Goal: Information Seeking & Learning: Learn about a topic

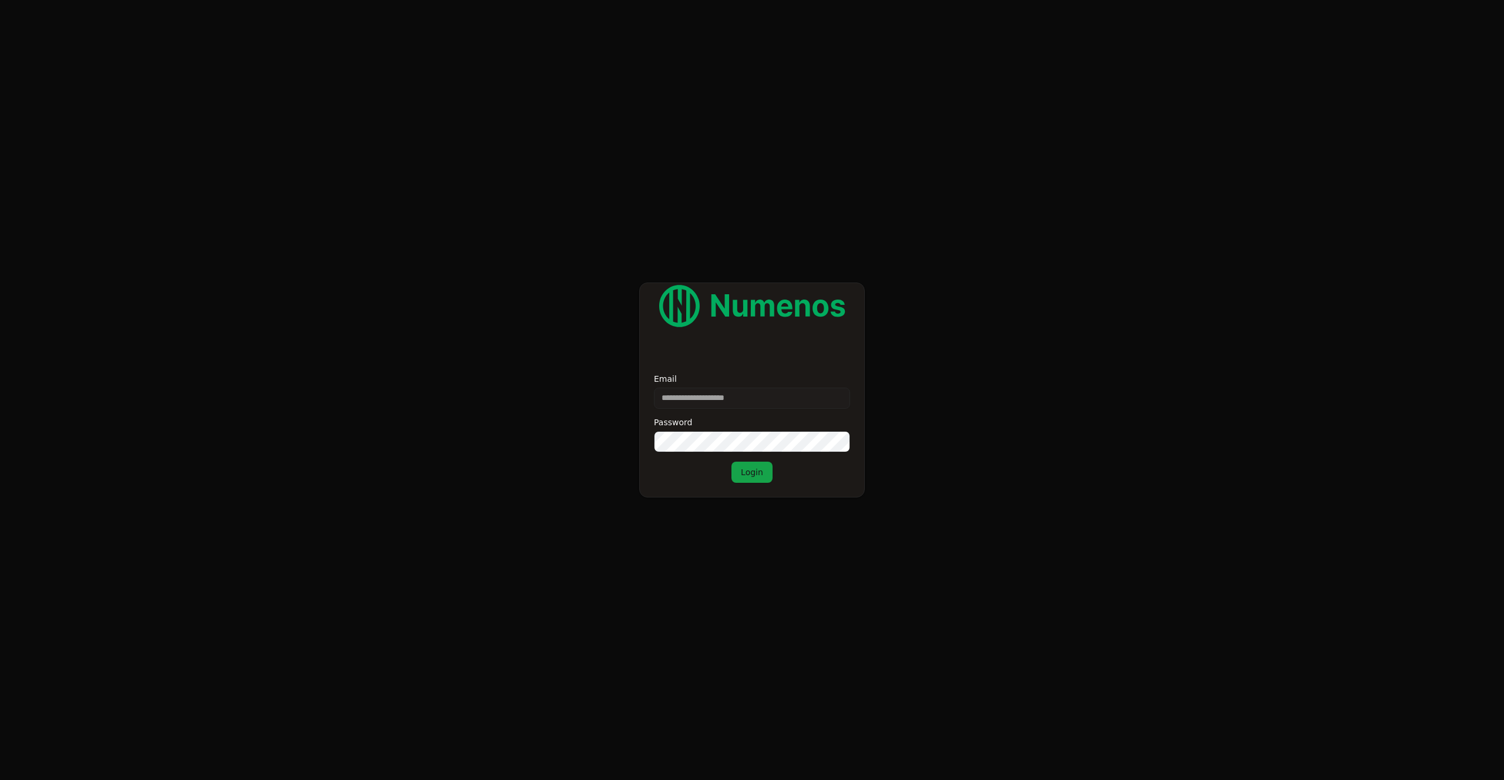
type input "**********"
click at [757, 476] on button "Login" at bounding box center [751, 472] width 41 height 21
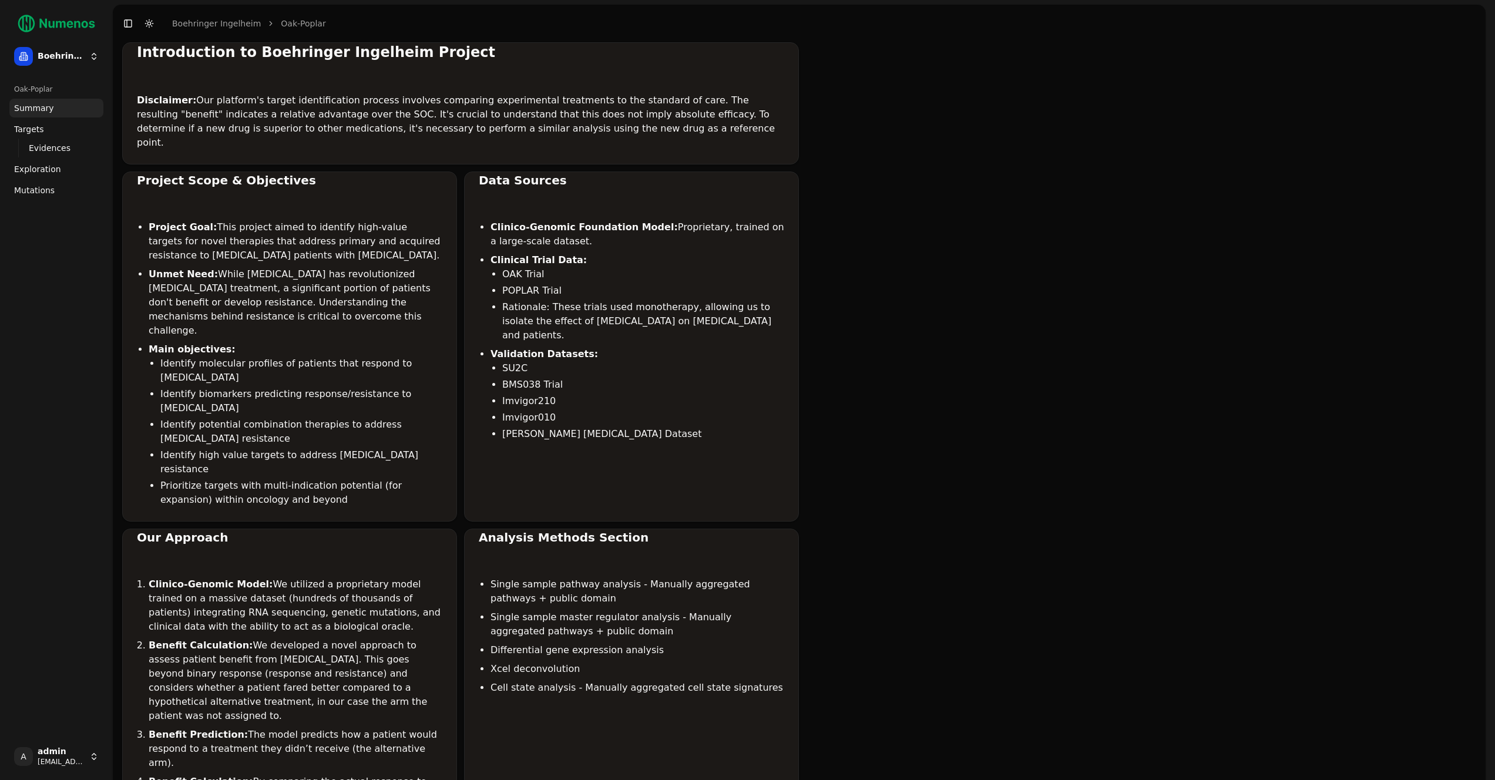
click at [37, 191] on span "Mutations" at bounding box center [34, 190] width 41 height 12
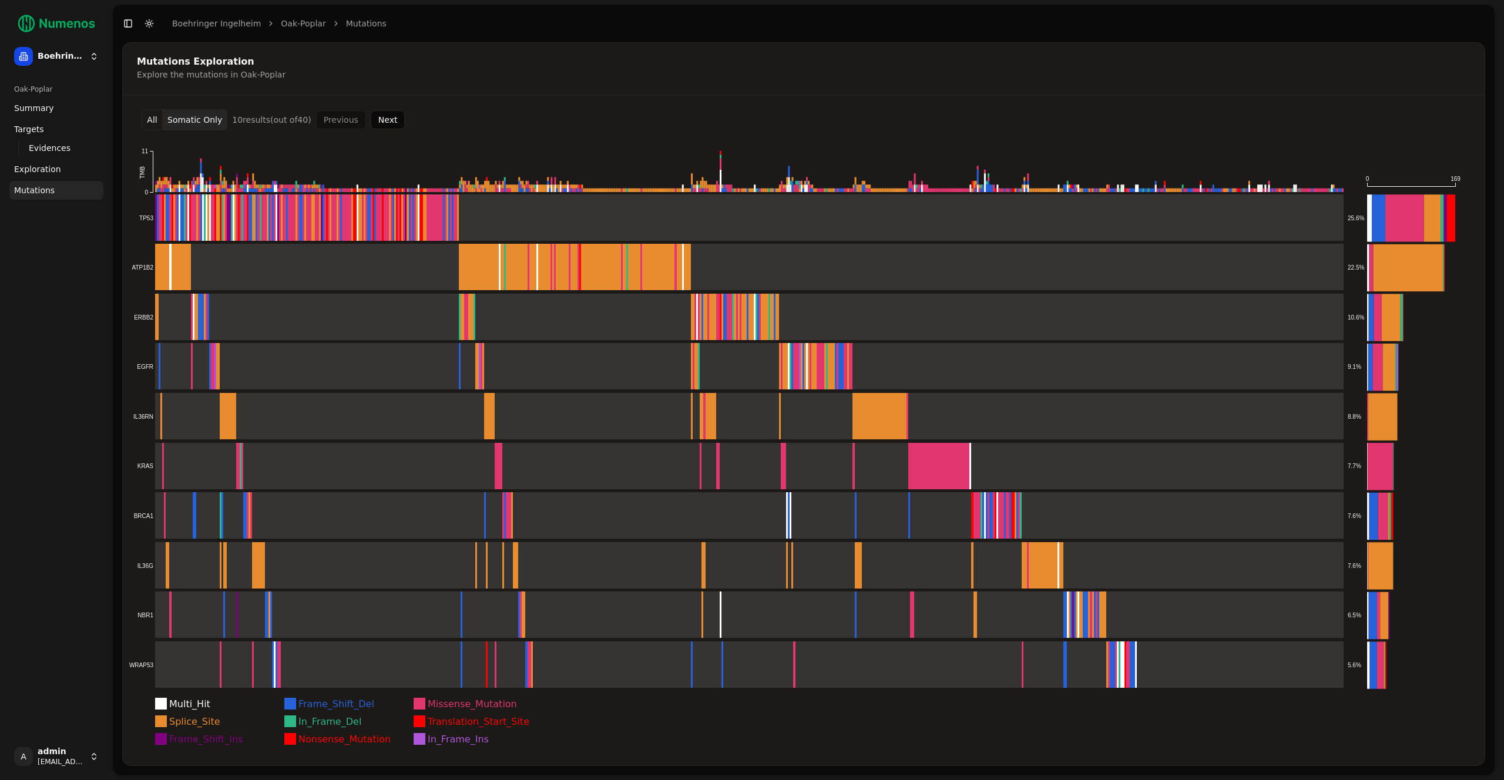
click at [204, 122] on button "Somatic Only" at bounding box center [195, 119] width 65 height 21
click at [151, 119] on button "All" at bounding box center [152, 119] width 21 height 21
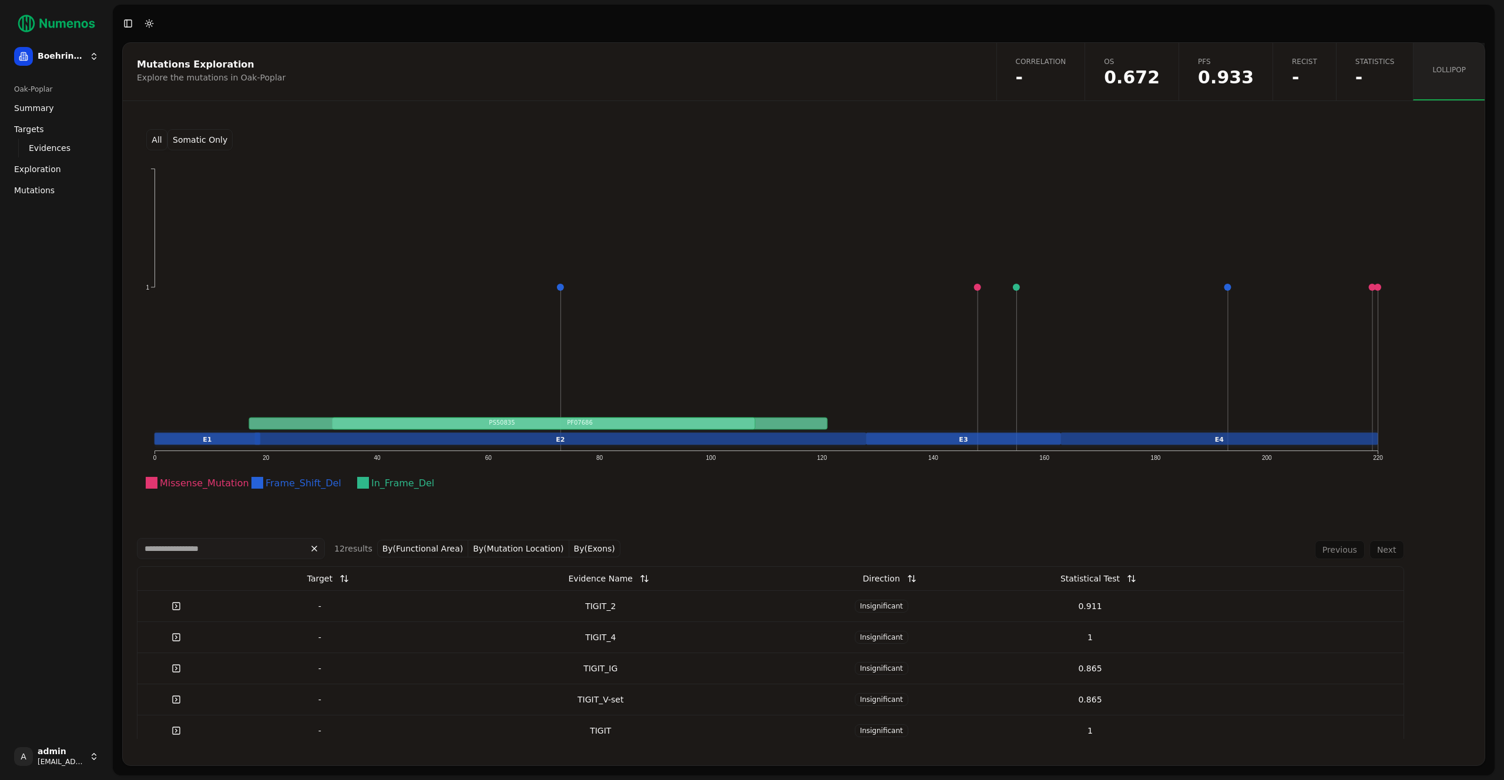
click at [156, 139] on button "All" at bounding box center [156, 139] width 21 height 21
click at [195, 139] on button "Somatic Only" at bounding box center [199, 139] width 65 height 21
click at [160, 139] on button "All" at bounding box center [156, 139] width 21 height 21
click at [180, 140] on button "Somatic Only" at bounding box center [199, 139] width 65 height 21
click at [160, 137] on button "All" at bounding box center [156, 139] width 21 height 21
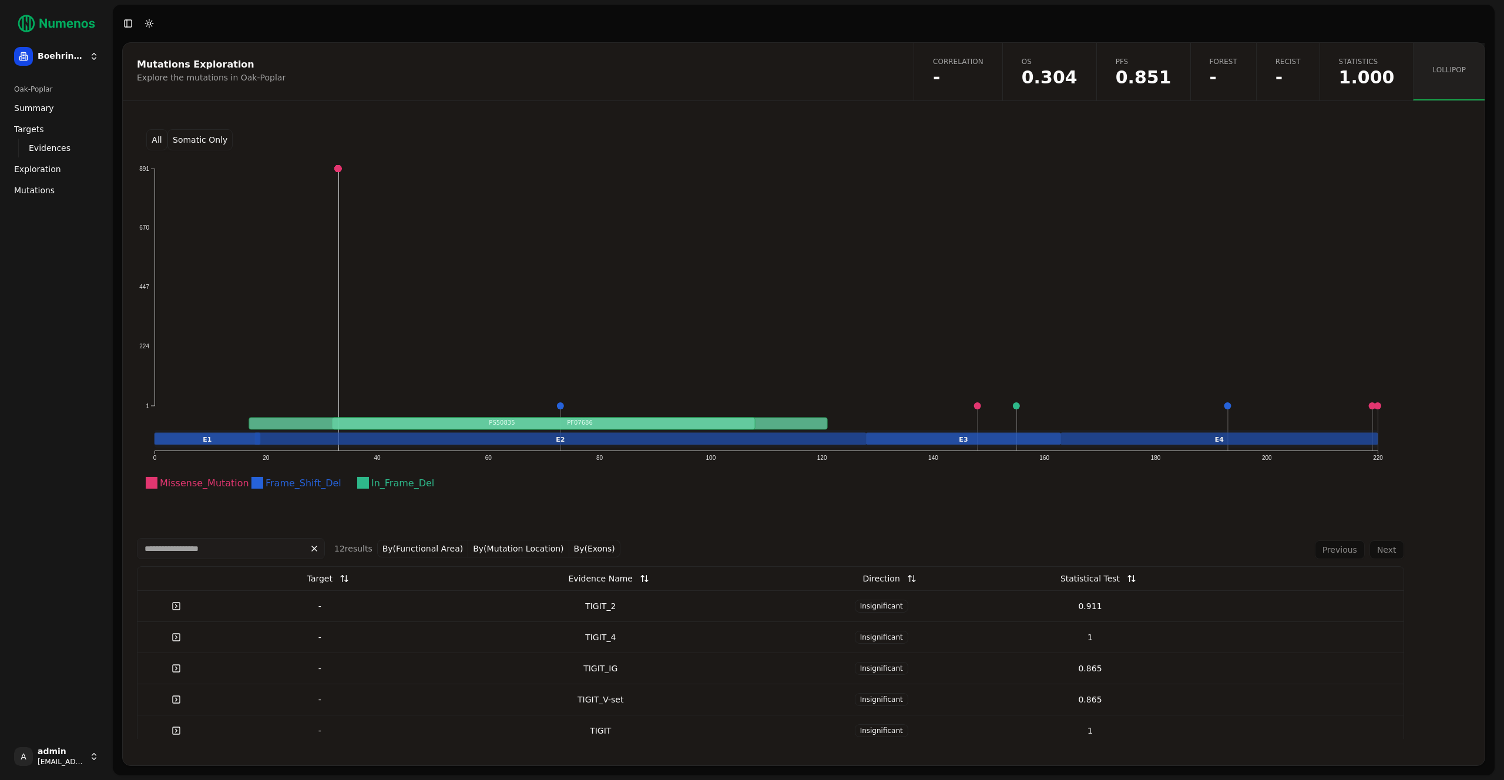
click at [1138, 63] on span "PFS" at bounding box center [1143, 61] width 56 height 9
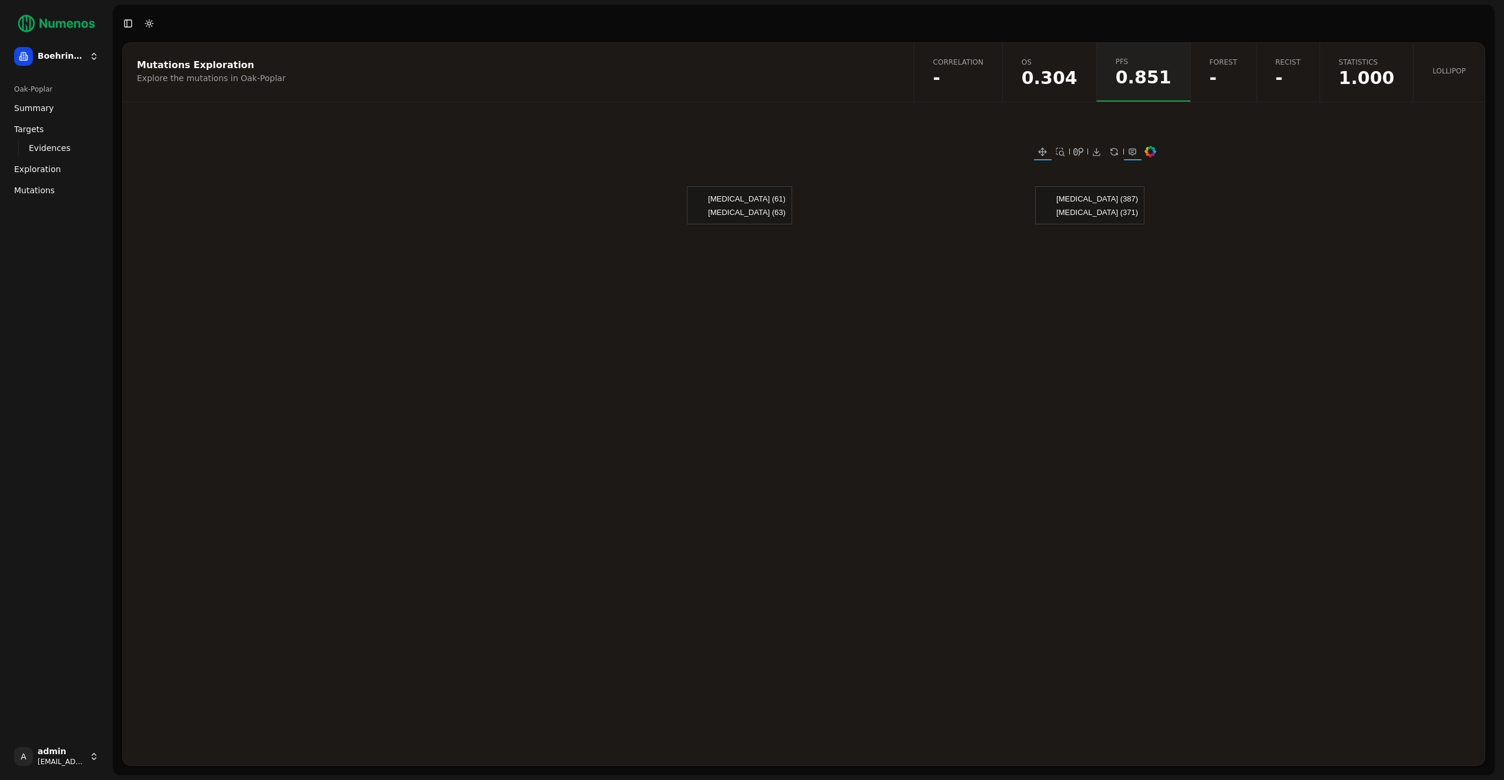
click at [1453, 70] on span "Lollipop" at bounding box center [1448, 70] width 33 height 9
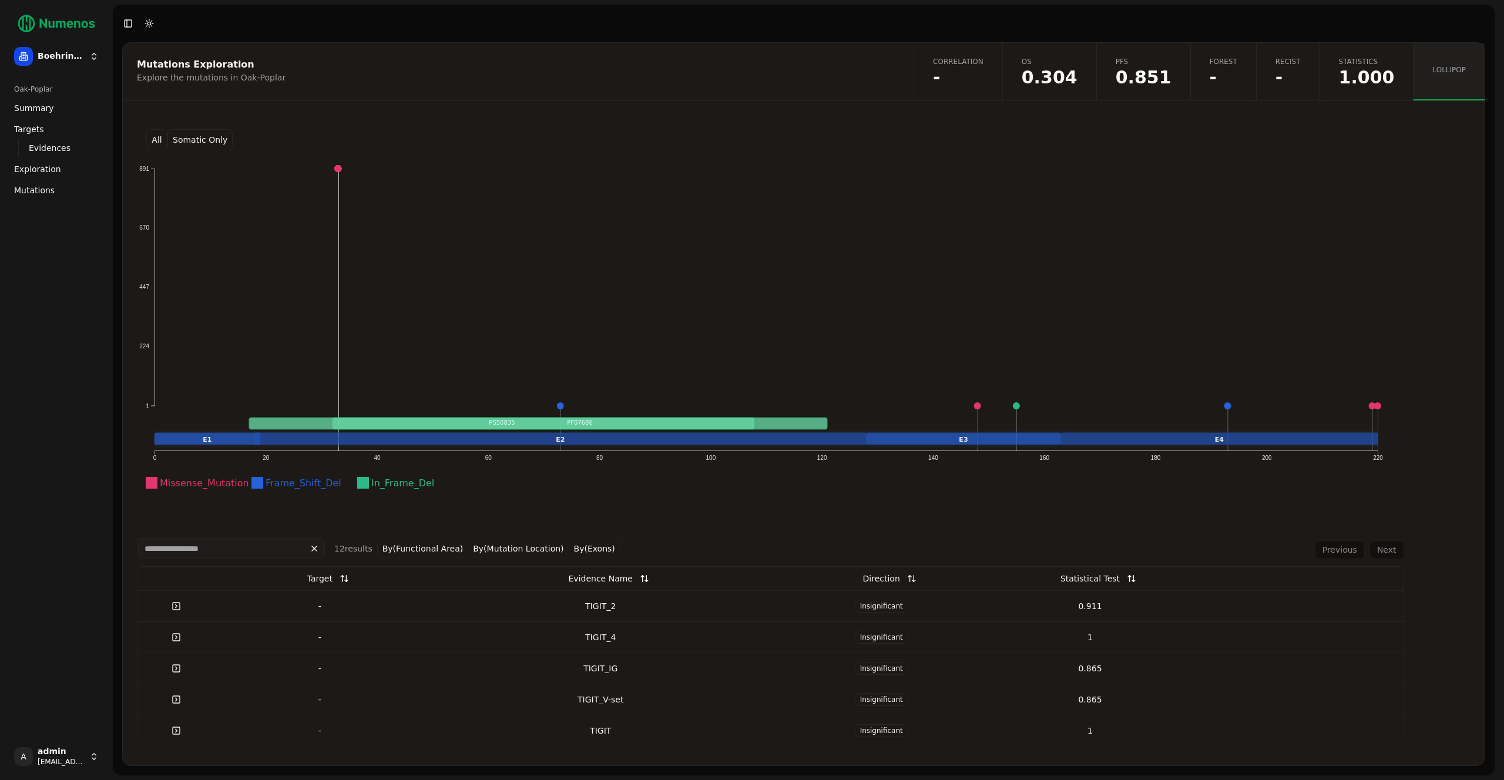
click at [672, 613] on td "TIGIT_2" at bounding box center [600, 605] width 353 height 31
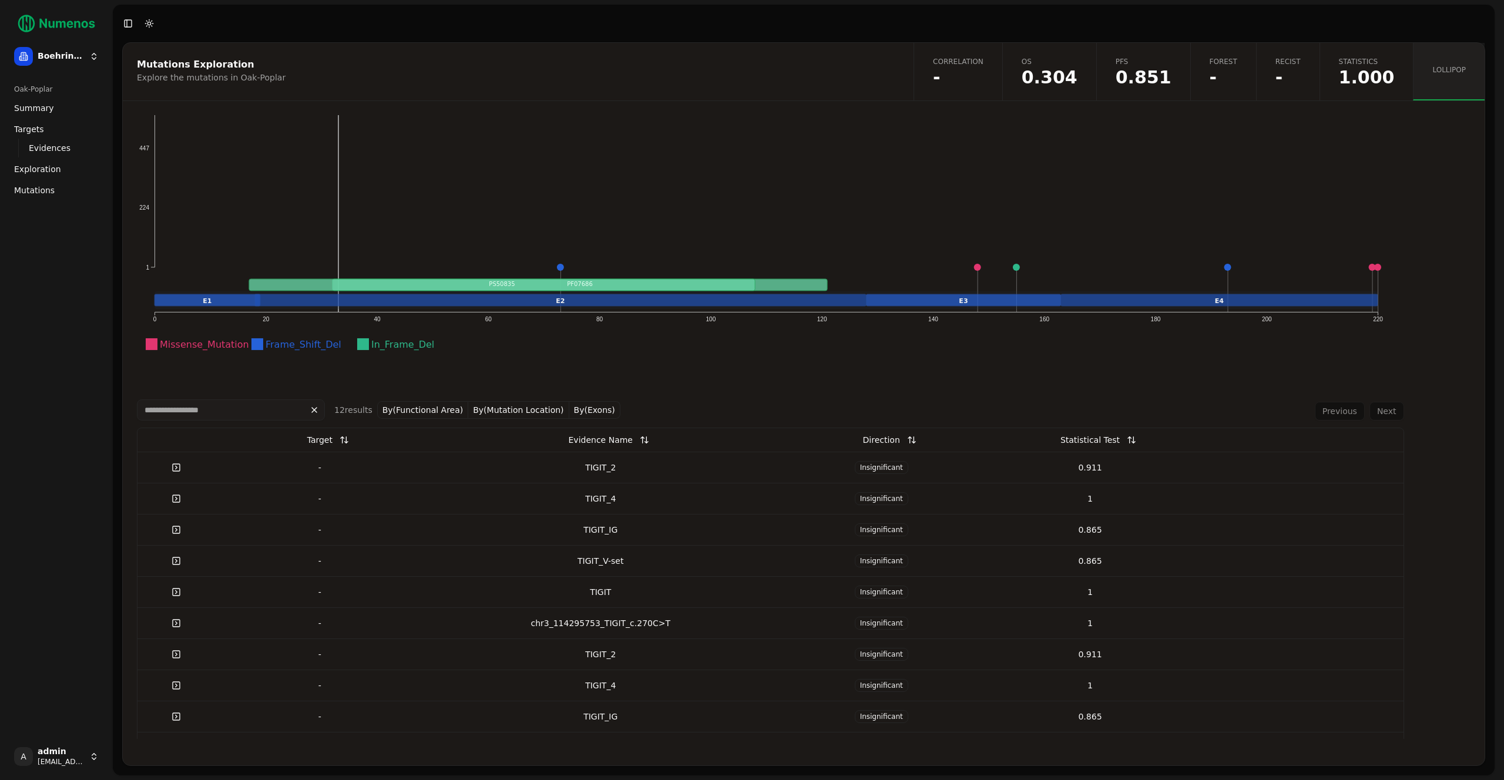
scroll to position [240, 0]
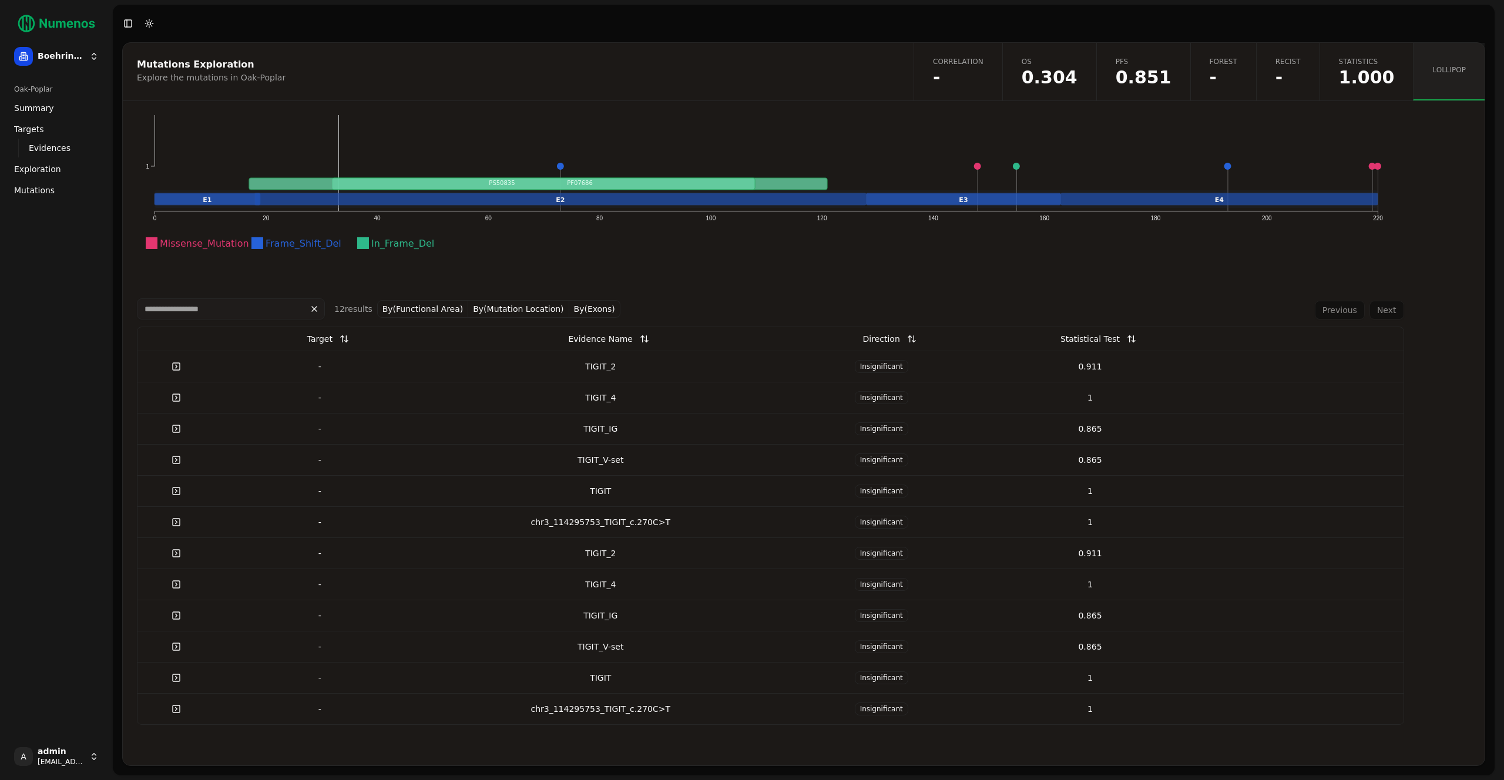
click at [439, 306] on button "By(Functional Area)" at bounding box center [423, 309] width 92 height 18
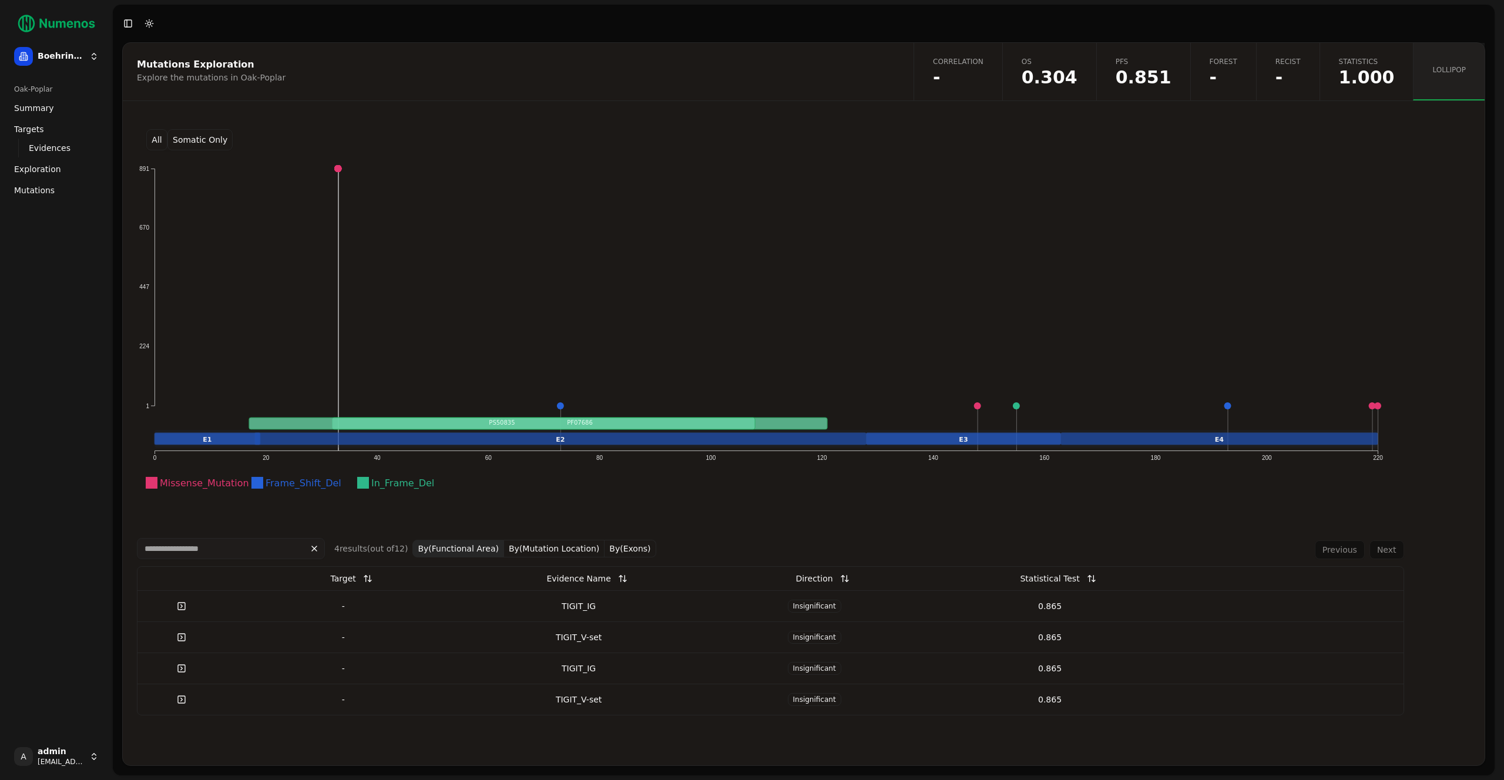
scroll to position [0, 0]
click at [568, 545] on button "By(Mutation Location)" at bounding box center [554, 549] width 100 height 18
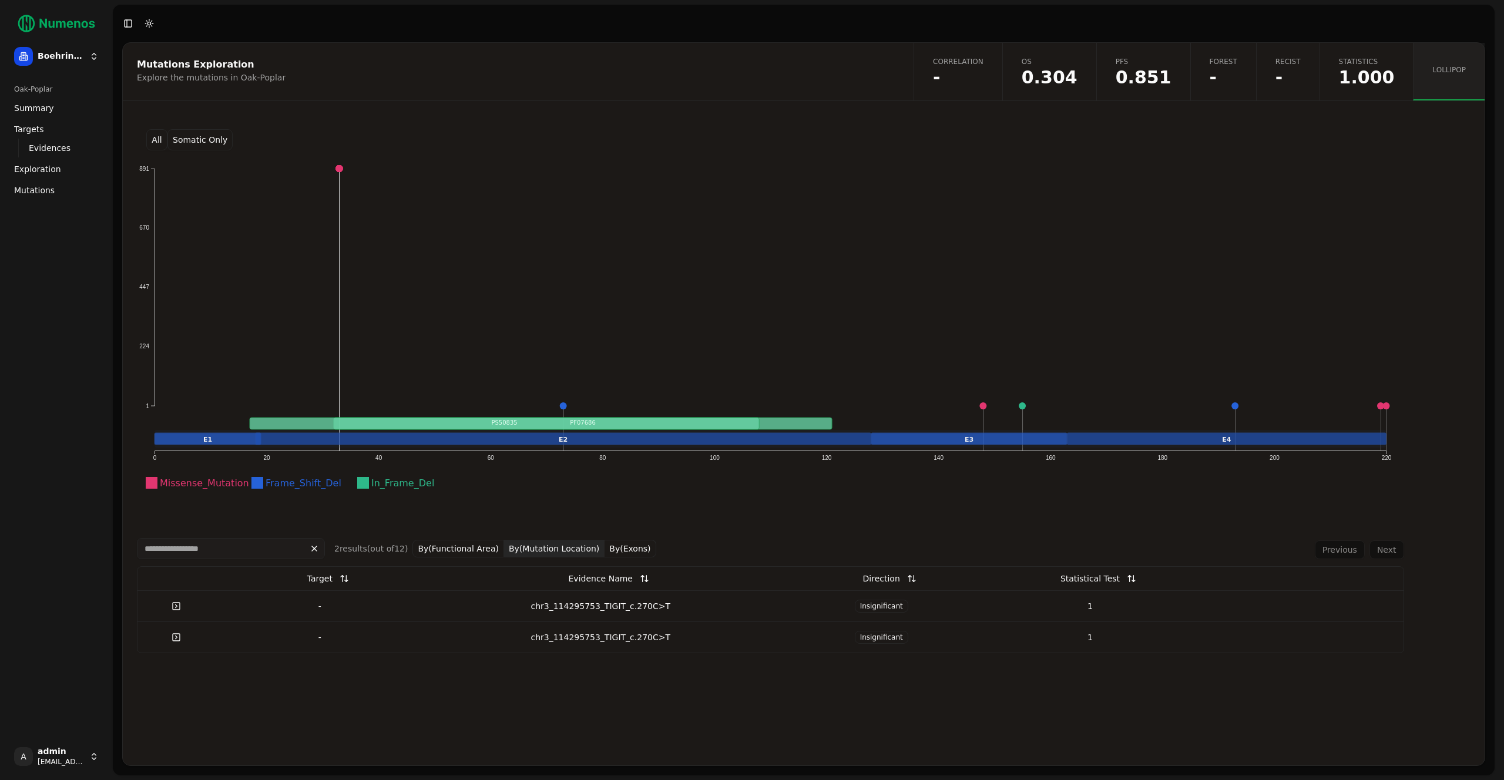
click at [465, 606] on div "chr3_114295753_TIGIT_c.270C>T" at bounding box center [601, 606] width 344 height 12
click at [618, 543] on button "By(Exons)" at bounding box center [629, 549] width 51 height 18
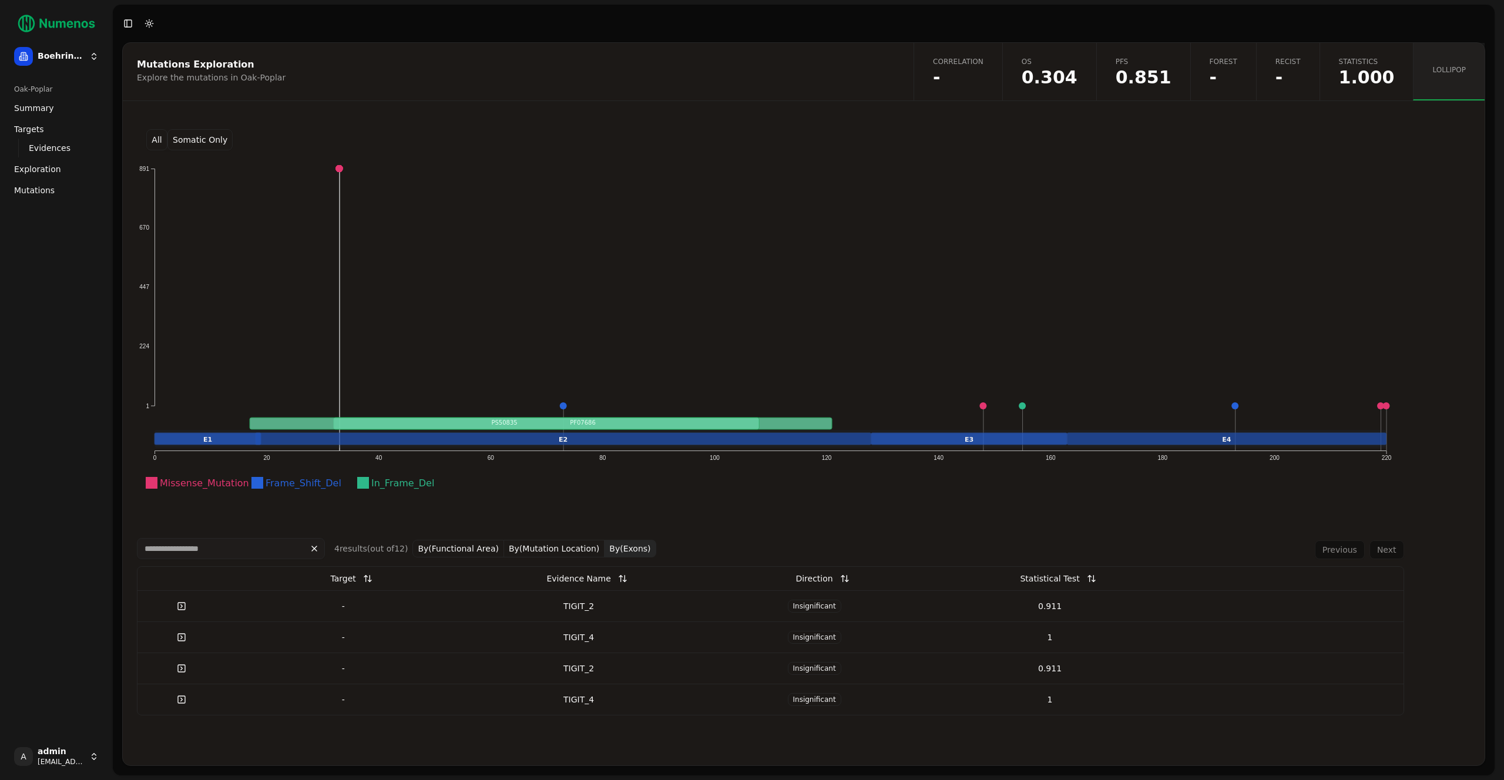
click at [483, 604] on div "TIGIT_2" at bounding box center [579, 606] width 226 height 12
click at [630, 643] on div "TIGIT_4" at bounding box center [579, 637] width 226 height 12
click at [605, 668] on div "TIGIT_2" at bounding box center [579, 669] width 226 height 12
click at [594, 704] on div "TIGIT_4" at bounding box center [579, 700] width 226 height 12
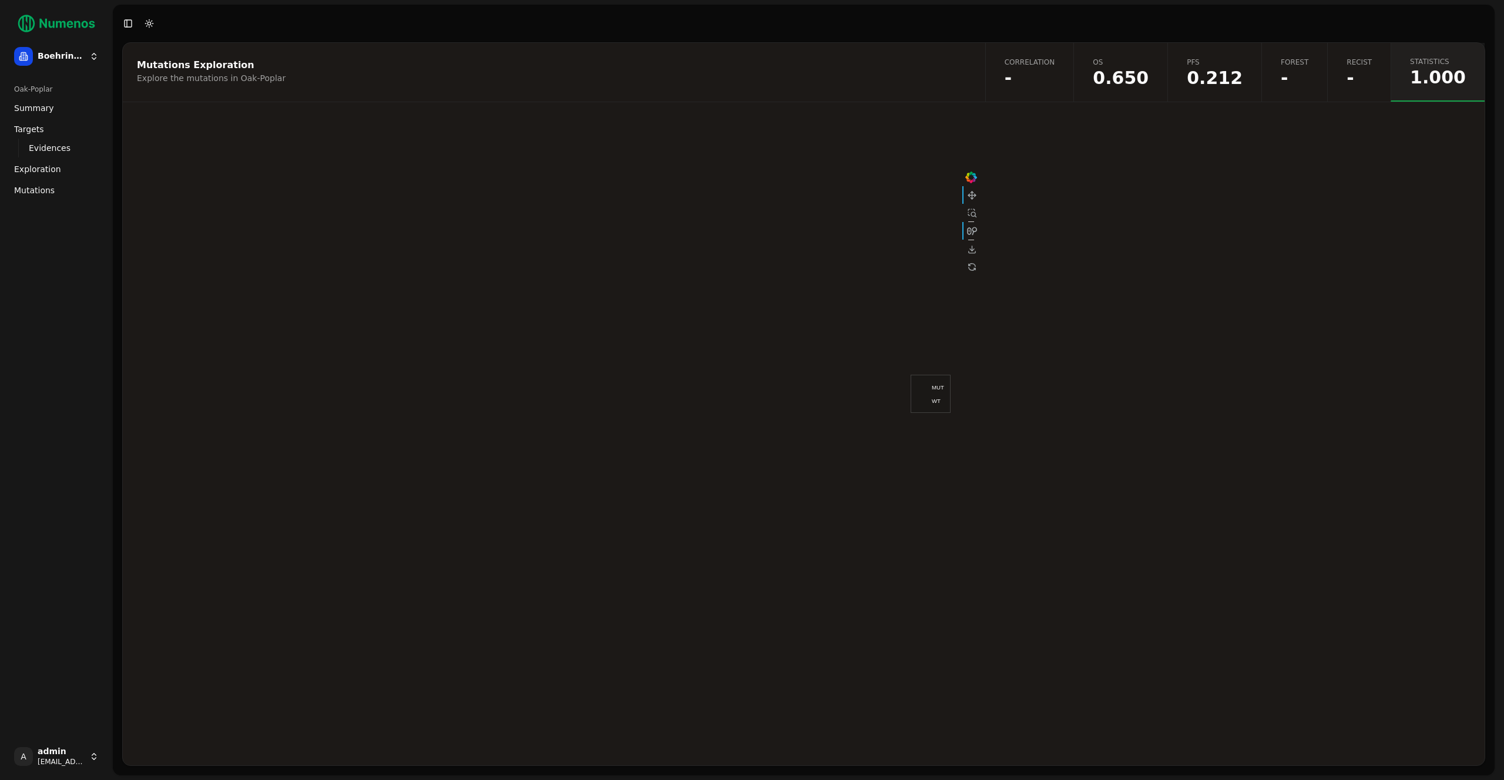
click at [1128, 89] on link "OS 0.650" at bounding box center [1120, 72] width 94 height 59
click at [1054, 83] on span "-" at bounding box center [1029, 78] width 51 height 18
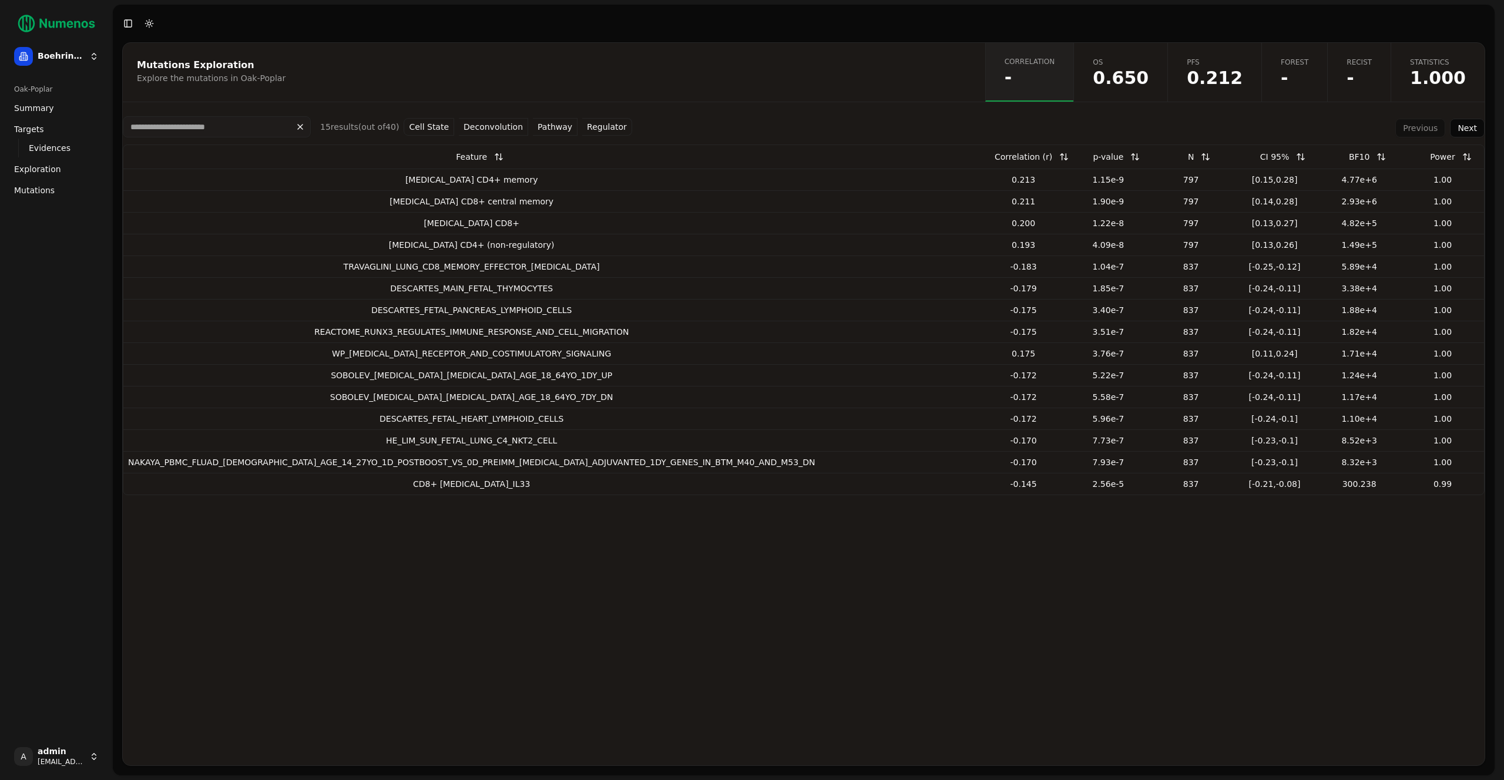
click at [1442, 78] on span "1.000" at bounding box center [1438, 78] width 56 height 18
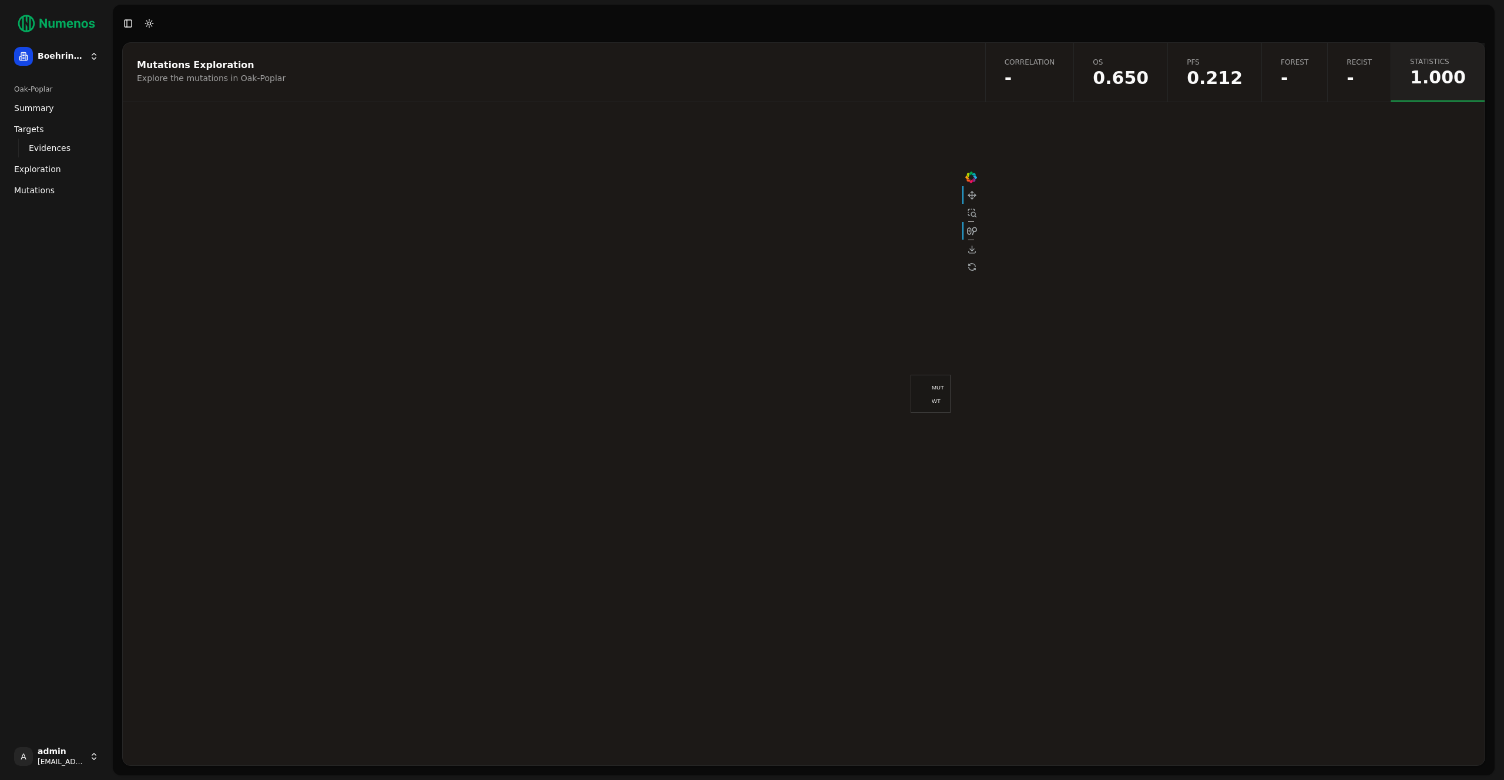
click at [1457, 64] on span "Statistics" at bounding box center [1438, 61] width 56 height 9
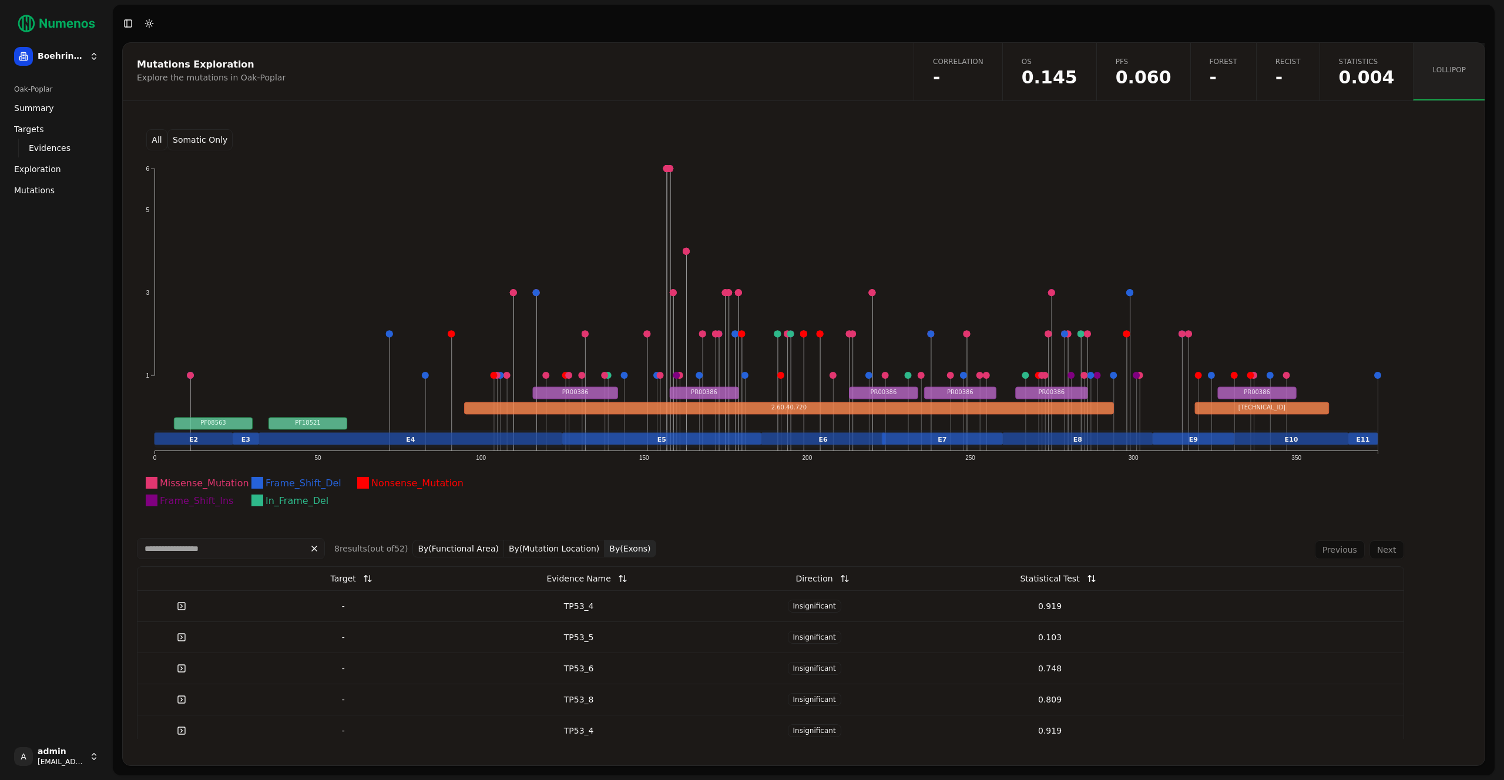
click at [153, 140] on button "All" at bounding box center [156, 139] width 21 height 21
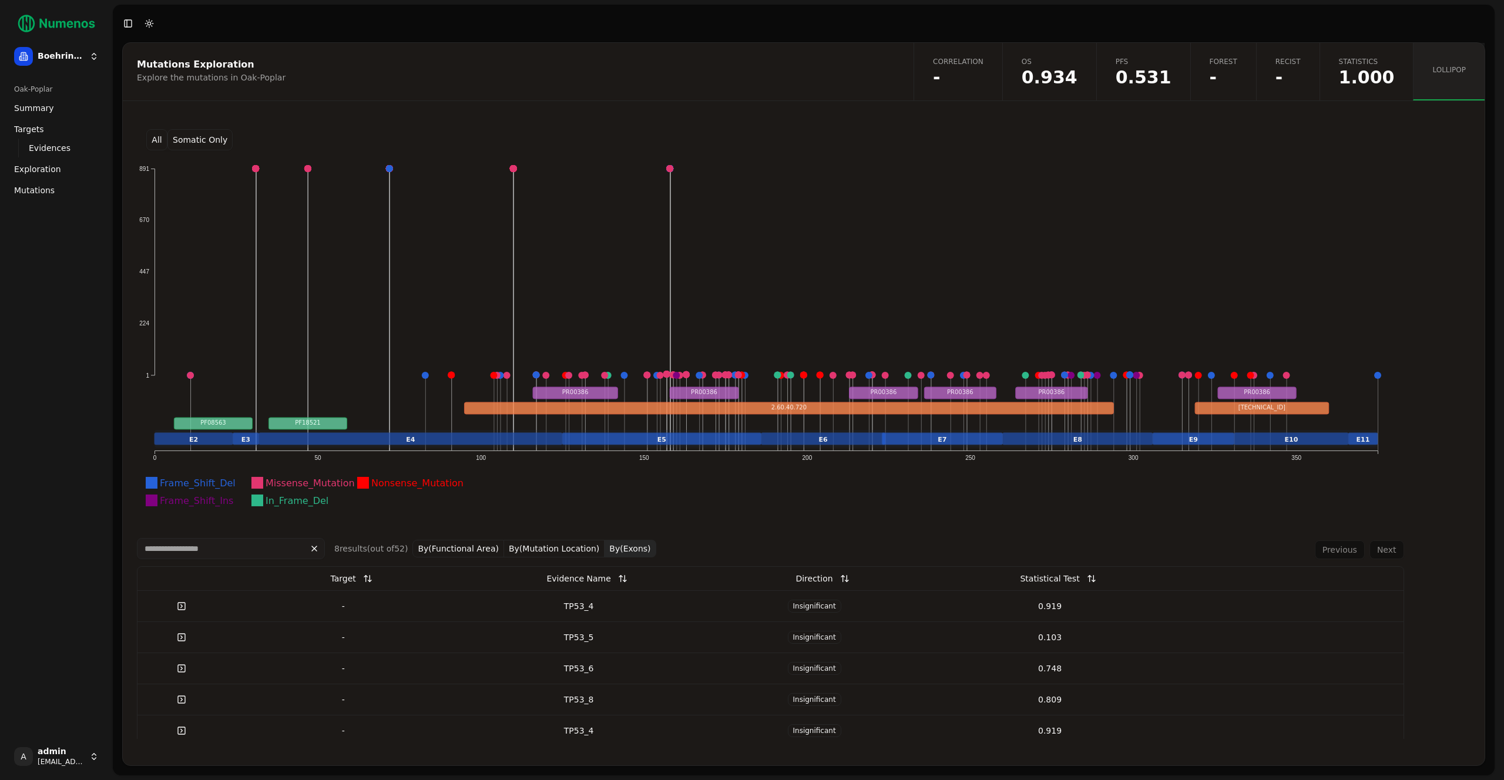
click at [185, 135] on button "Somatic Only" at bounding box center [199, 139] width 65 height 21
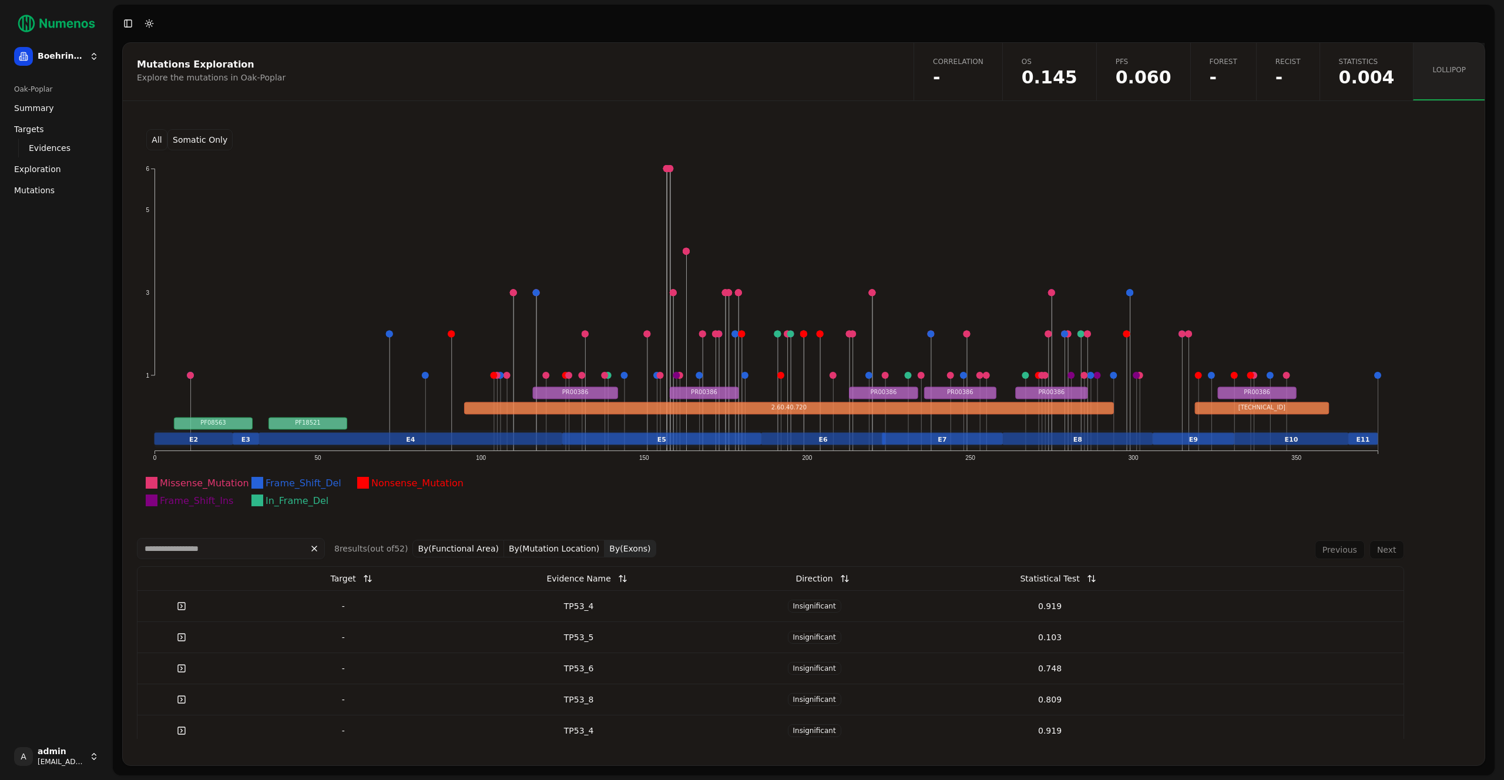
click at [150, 135] on button "All" at bounding box center [156, 139] width 21 height 21
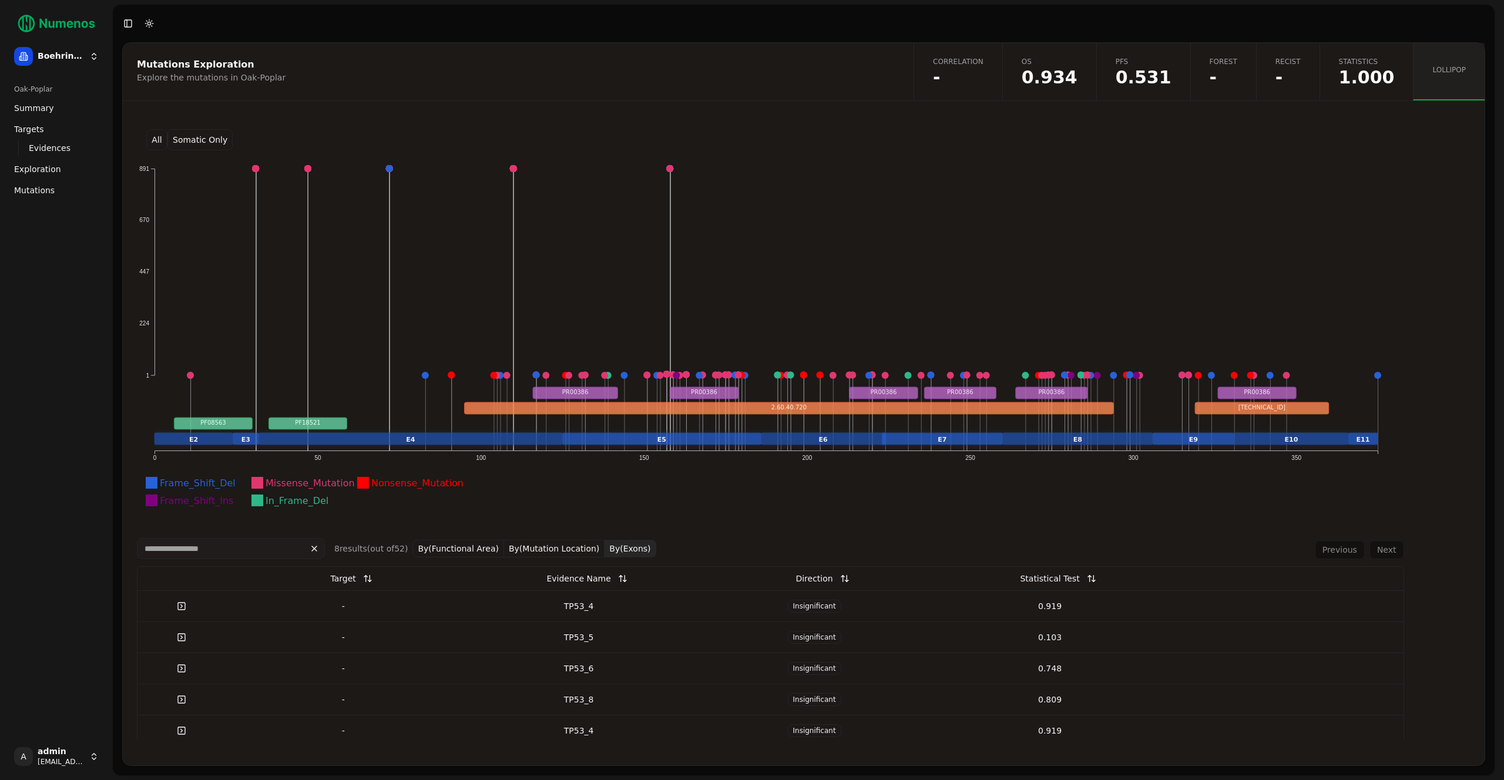
click at [184, 136] on button "Somatic Only" at bounding box center [199, 139] width 65 height 21
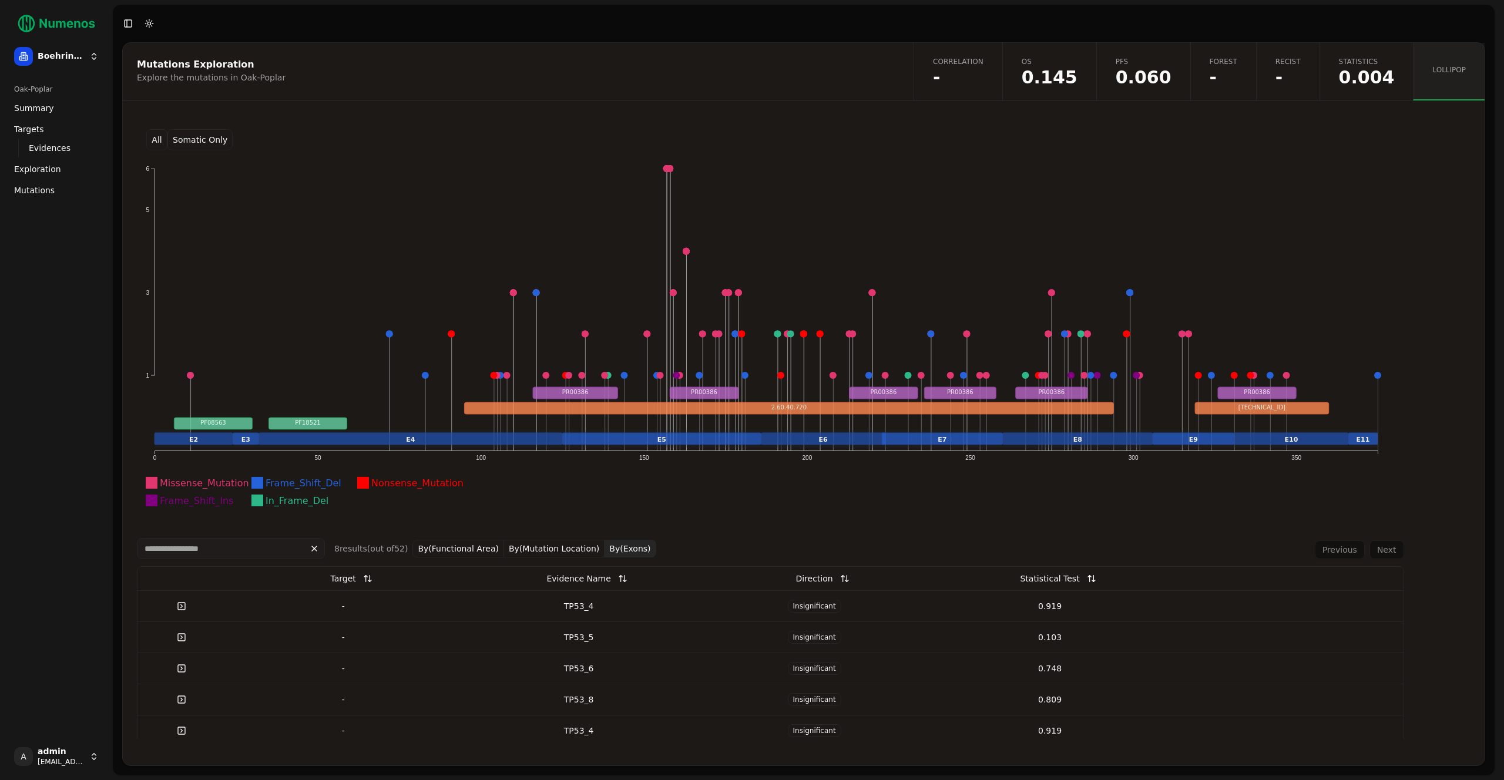
click at [485, 600] on div "TP53_4" at bounding box center [579, 606] width 226 height 12
click at [160, 139] on button "All" at bounding box center [156, 139] width 21 height 21
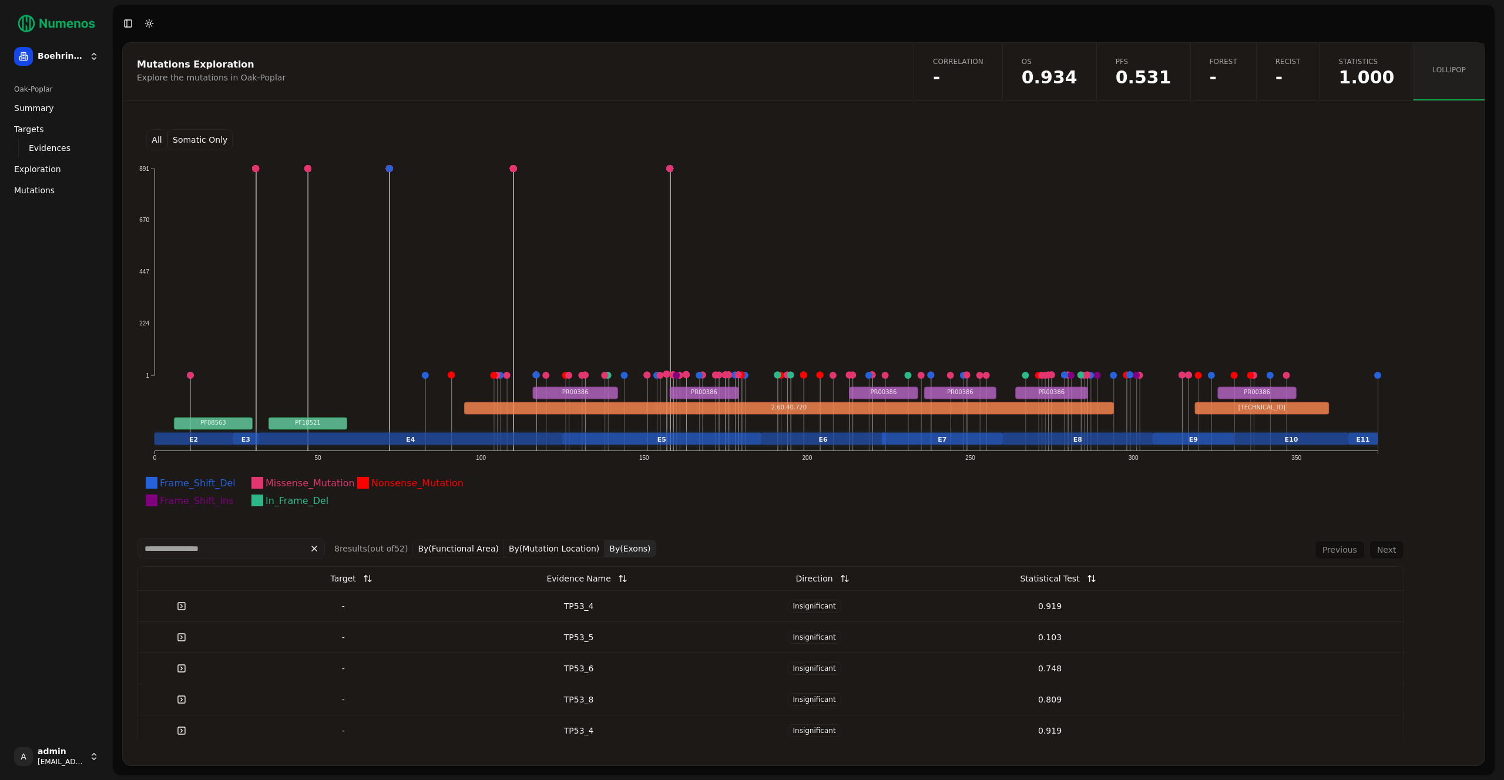
click at [606, 604] on div "TP53_4" at bounding box center [579, 606] width 226 height 12
click at [199, 137] on button "Somatic Only" at bounding box center [199, 139] width 65 height 21
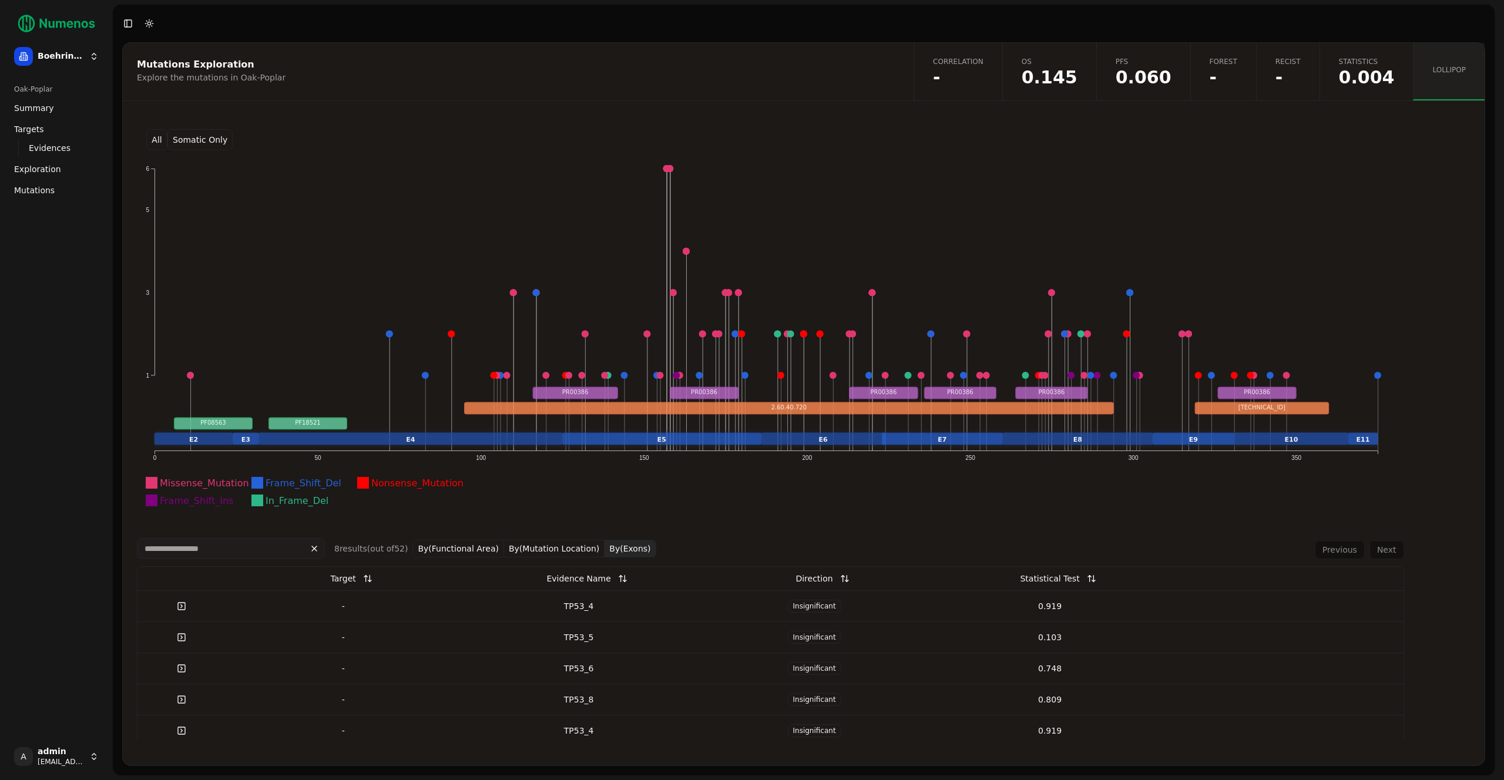
click at [597, 613] on td "TP53_4" at bounding box center [579, 605] width 236 height 31
click at [157, 136] on button "All" at bounding box center [156, 139] width 21 height 21
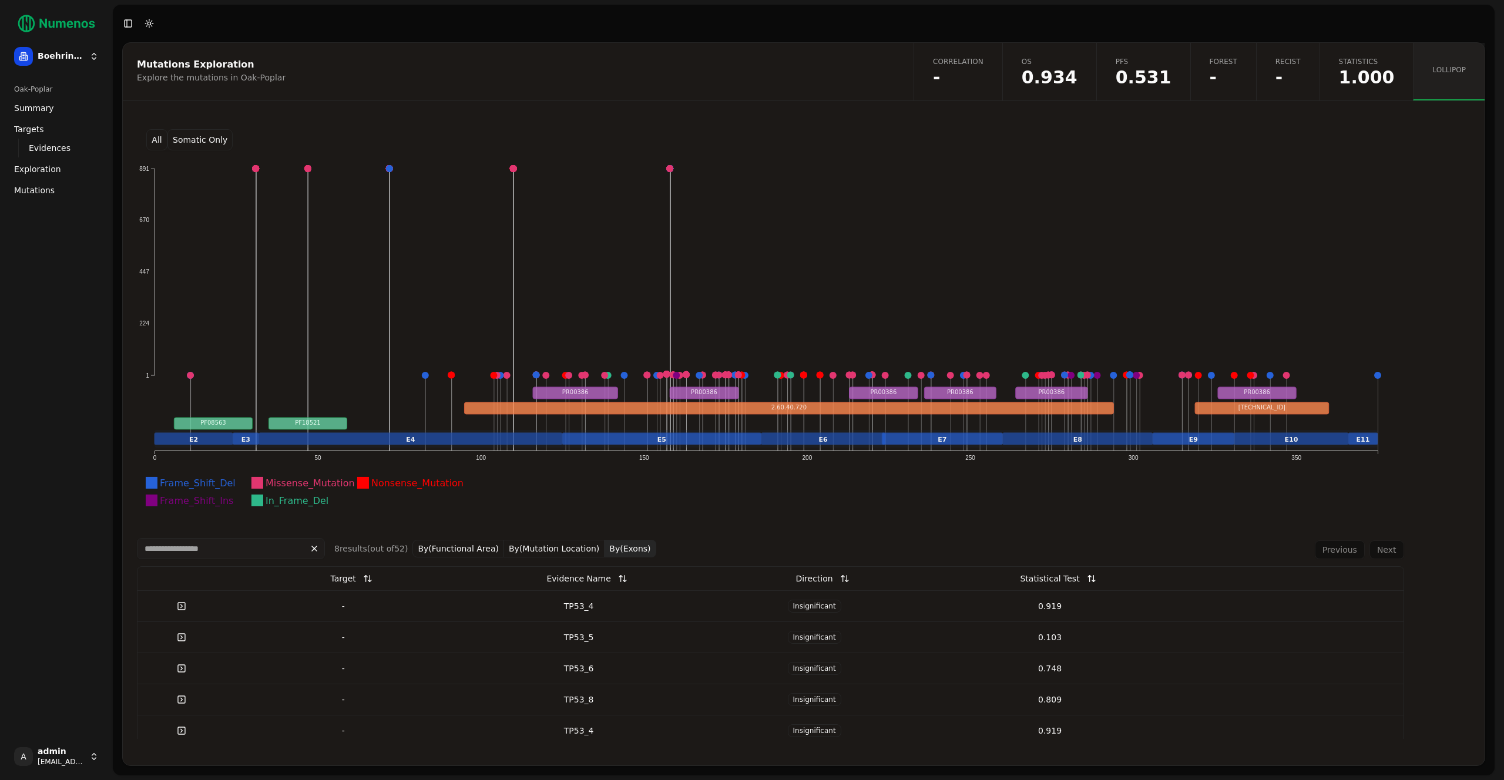
click at [1295, 69] on span "-" at bounding box center [1287, 78] width 25 height 18
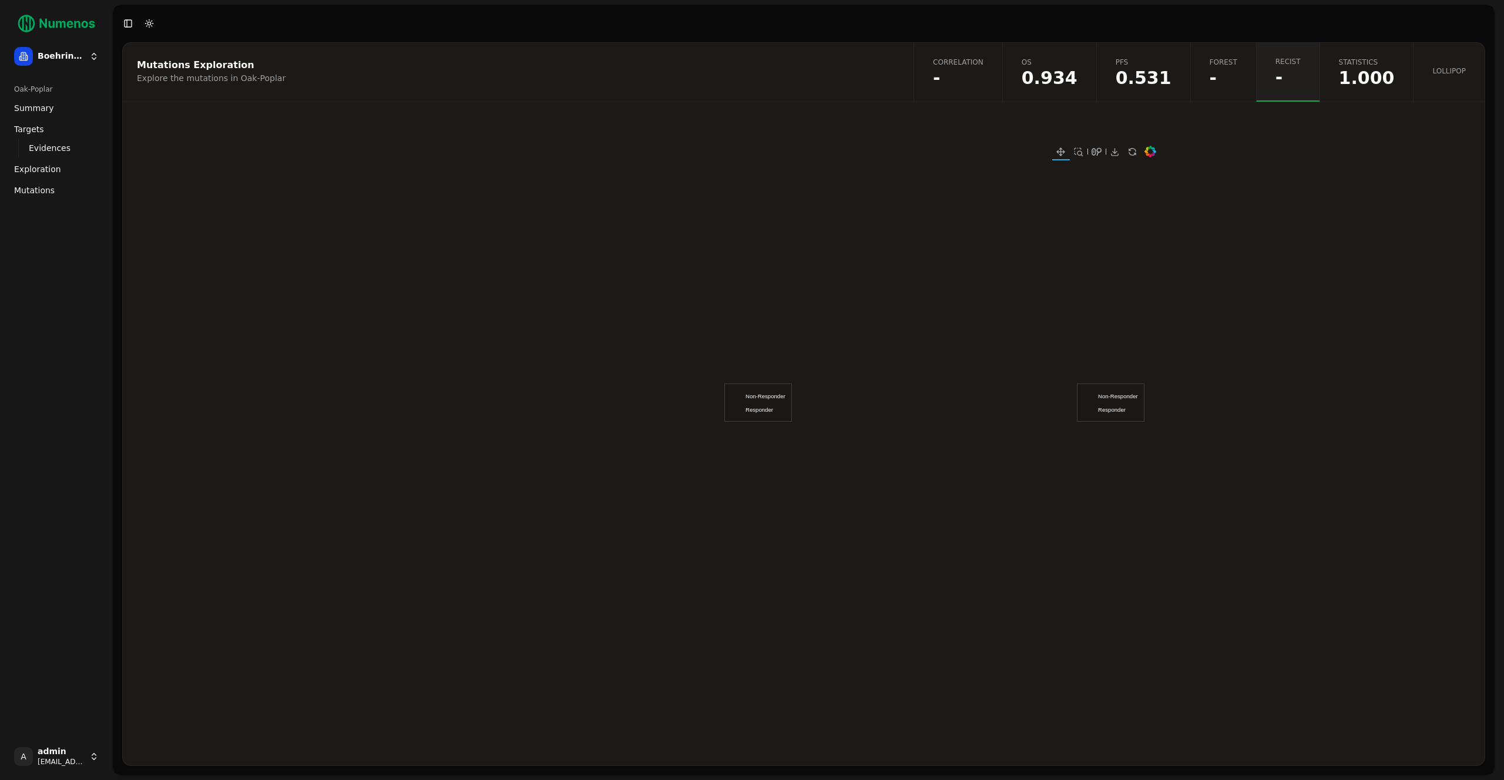
click at [1219, 74] on span "-" at bounding box center [1223, 78] width 28 height 18
click at [1302, 94] on link "Recist -" at bounding box center [1287, 72] width 63 height 59
click at [1060, 69] on span "0.934" at bounding box center [1049, 78] width 56 height 18
drag, startPoint x: 704, startPoint y: 129, endPoint x: 825, endPoint y: 106, distance: 123.1
click at [802, 109] on div "Mutations Exploration Explore the mutations in Oak-Poplar Correlation - OS 0.93…" at bounding box center [803, 404] width 1363 height 724
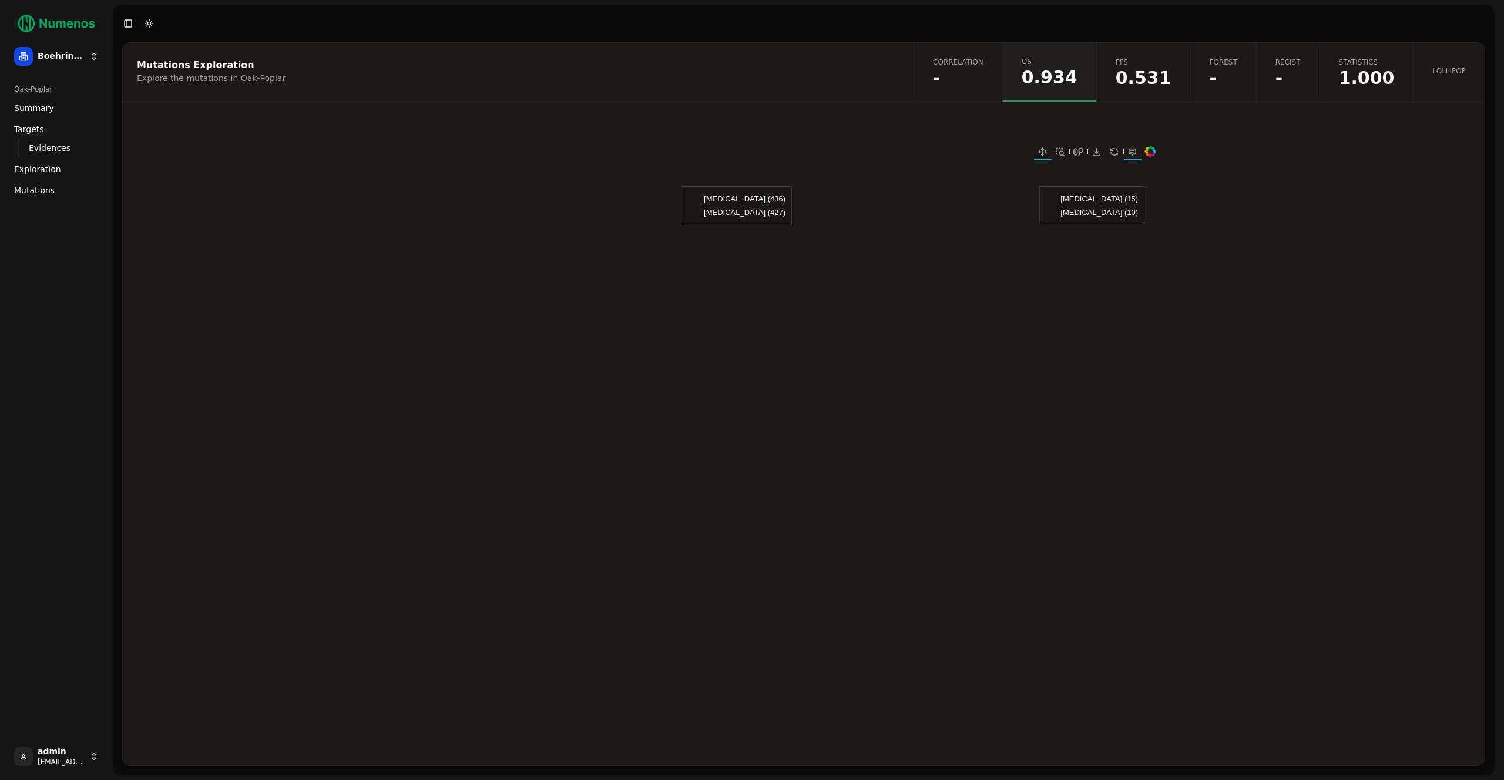
click at [950, 134] on div at bounding box center [803, 298] width 733 height 364
click at [1288, 77] on span "-" at bounding box center [1287, 78] width 25 height 18
click at [1204, 89] on link "Forest -" at bounding box center [1223, 72] width 66 height 59
click at [1438, 71] on span "Lollipop" at bounding box center [1448, 70] width 33 height 9
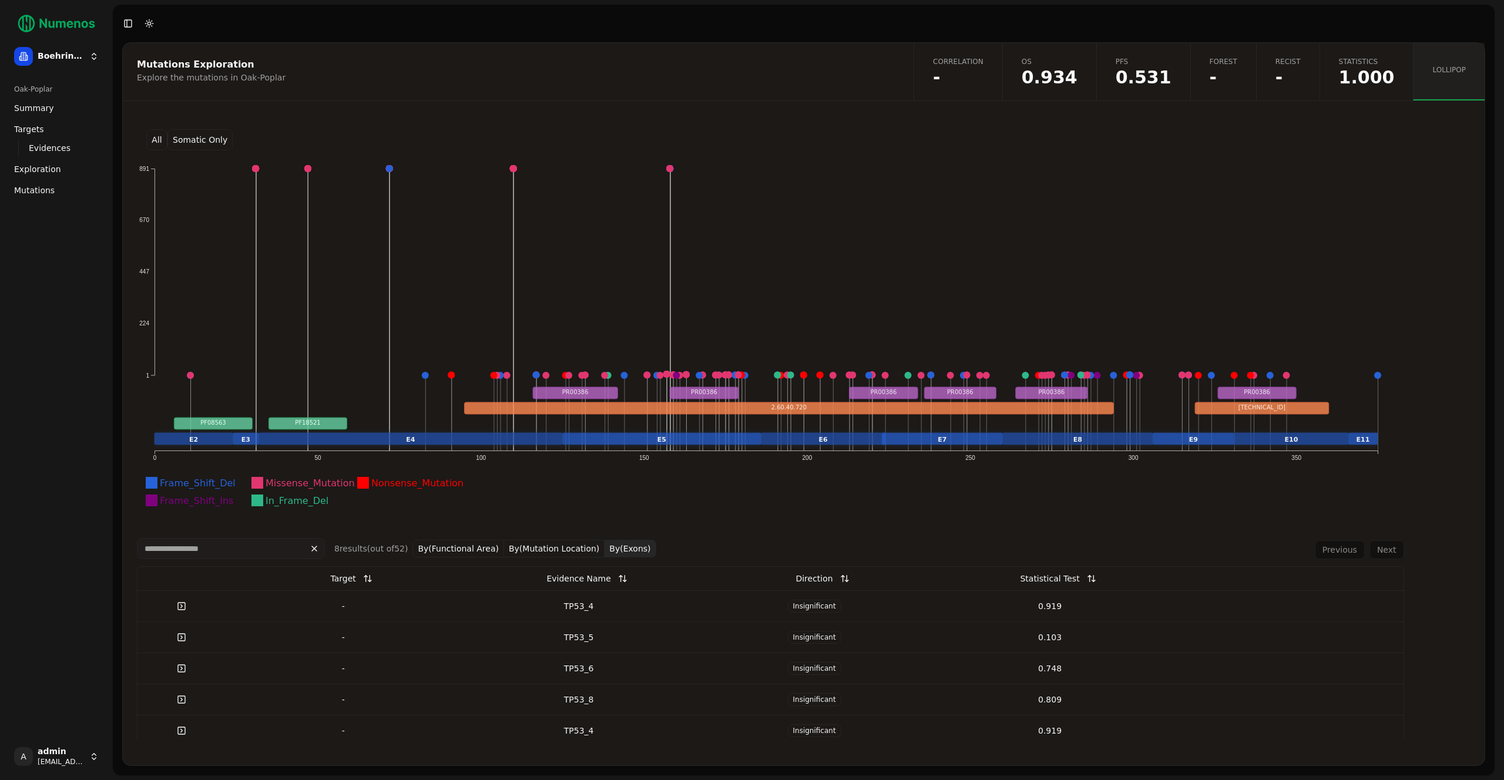
click at [34, 184] on span "Mutations" at bounding box center [34, 190] width 41 height 12
